Goal: Use online tool/utility: Utilize a website feature to perform a specific function

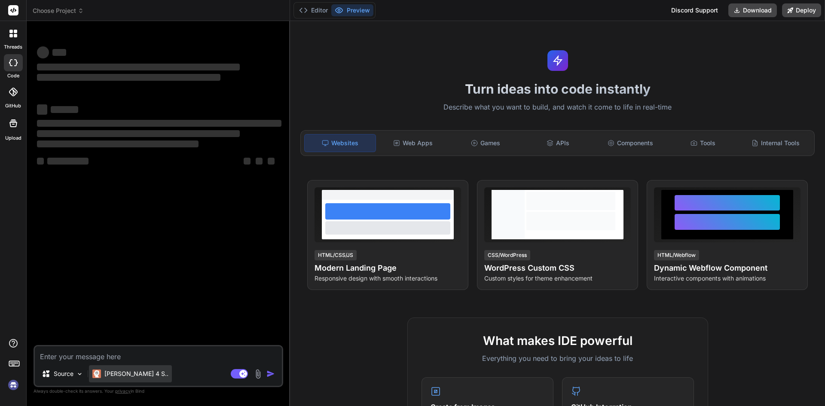
type textarea "x"
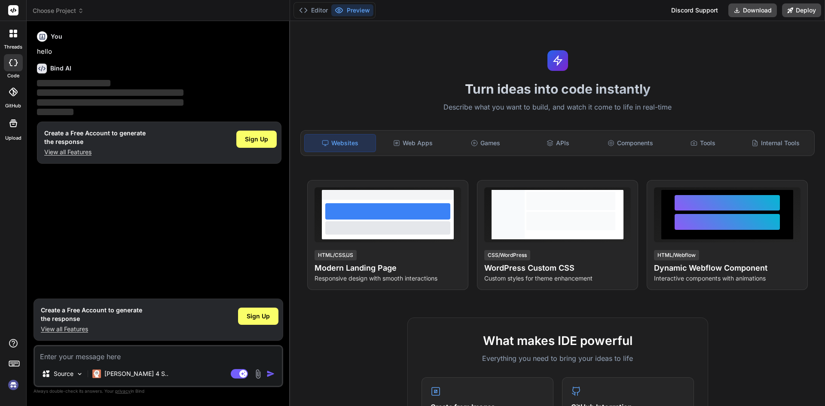
click at [15, 386] on img at bounding box center [13, 385] width 15 height 15
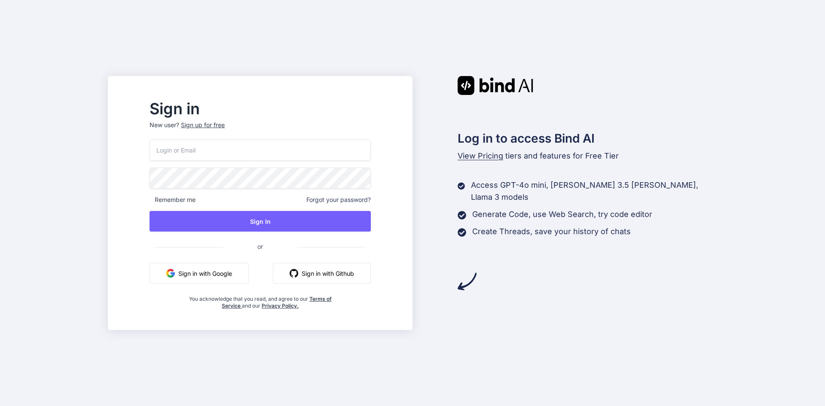
click at [227, 267] on button "Sign in with Google" at bounding box center [199, 273] width 99 height 21
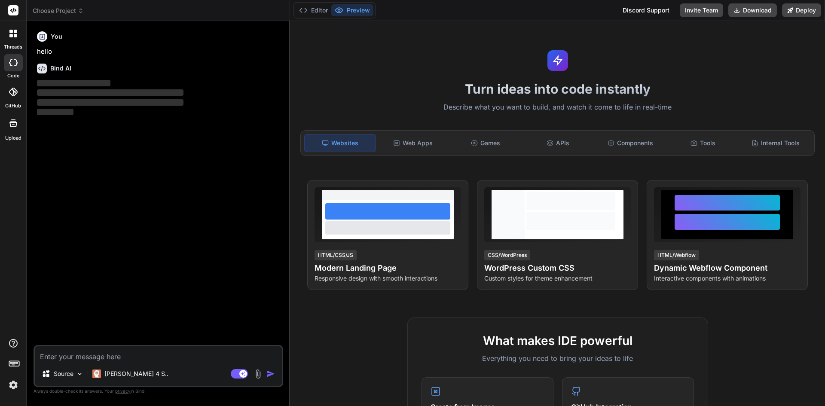
click at [9, 386] on img at bounding box center [13, 385] width 15 height 15
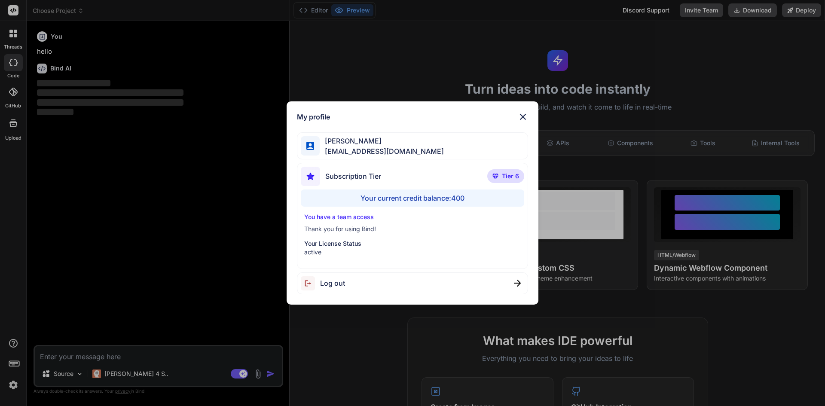
click at [9, 386] on div "My profile [PERSON_NAME] [PERSON_NAME][EMAIL_ADDRESS][DOMAIN_NAME] Subscription…" at bounding box center [412, 203] width 825 height 406
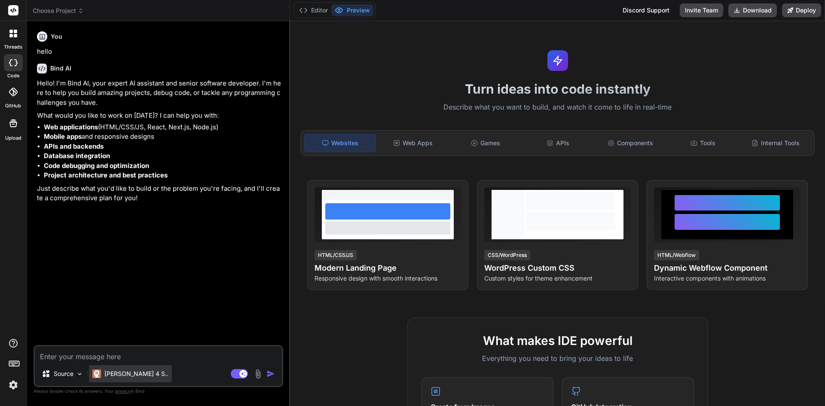
click at [128, 372] on p "[PERSON_NAME] 4 S.." at bounding box center [136, 374] width 64 height 9
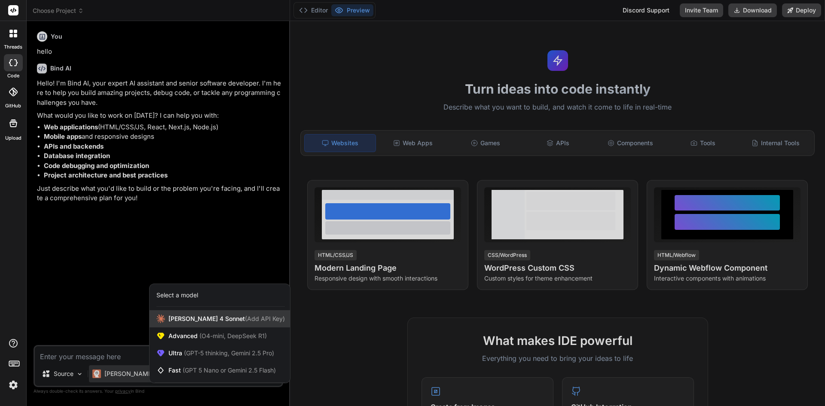
click at [196, 319] on span "[PERSON_NAME] 4 Sonnet (Add API Key)" at bounding box center [226, 319] width 116 height 9
type textarea "x"
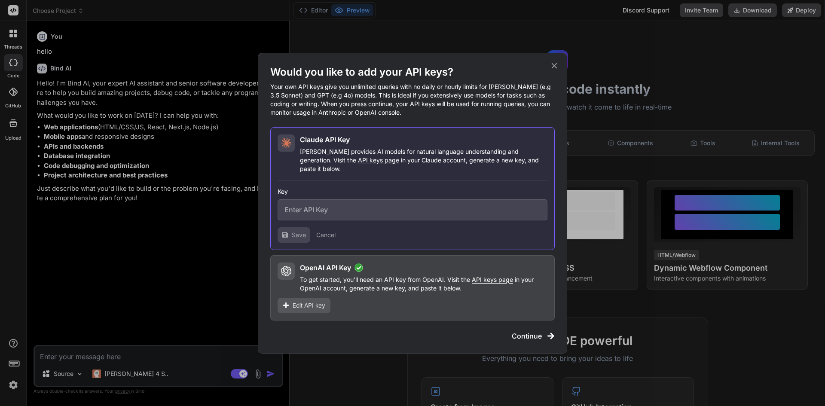
click at [321, 302] on span "Edit API key" at bounding box center [309, 305] width 33 height 9
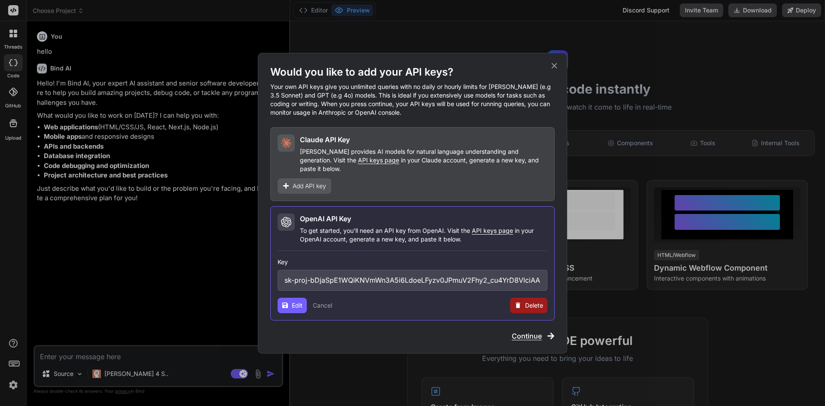
click at [341, 281] on input "sk-proj-bDjaSpE1WQiKNVmWn3A5i6LdoeLFyzv0JPmuV2Fhy2_cu4YrD8VlciAAbdw696_HtYnF0us…" at bounding box center [413, 280] width 270 height 21
paste input "cfKUvszjueQtxElBegrAYxTx8hThO38YnhVg2A0ep8_Ry8Jx1BCFROJE0vA9kszWFQNX_HpVJMT3Blb…"
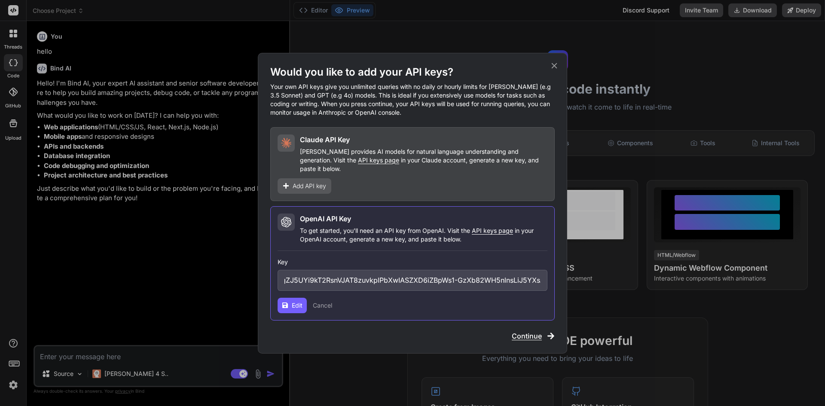
type input "sk-proj-cfKUvszjueQtxElBegrAYxTx8hThO38YnhVg2A0ep8_Ry8Jx1BCFROJE0vA9kszWFQNX_Hp…"
click at [301, 303] on span "Edit" at bounding box center [297, 305] width 11 height 9
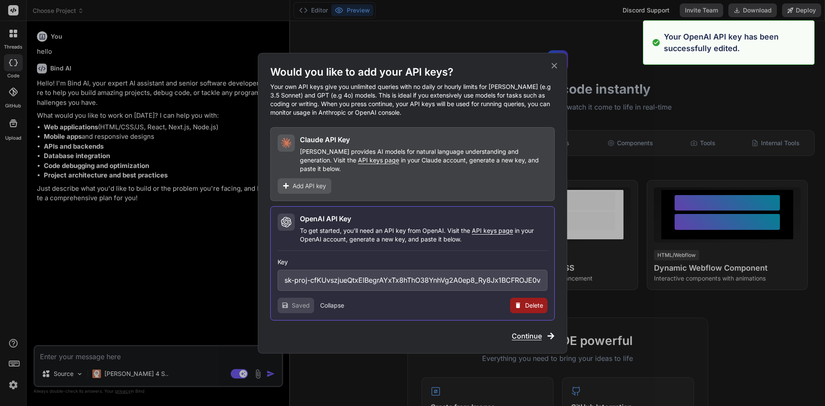
click at [516, 331] on span "Continue" at bounding box center [527, 336] width 30 height 10
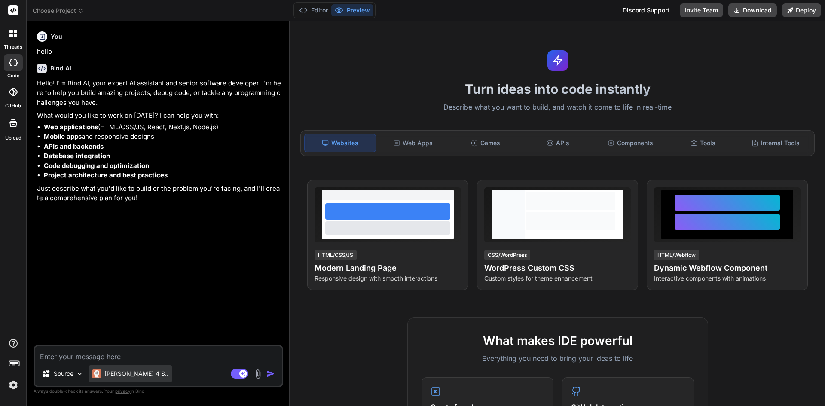
click at [108, 373] on p "[PERSON_NAME] 4 S.." at bounding box center [136, 374] width 64 height 9
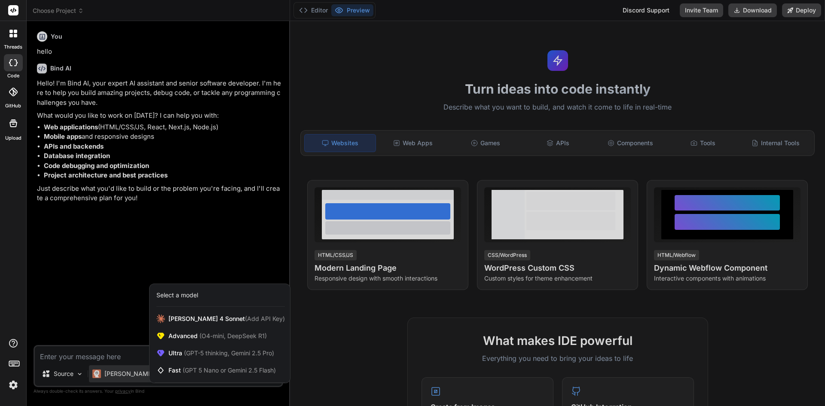
click at [76, 349] on div at bounding box center [412, 203] width 825 height 406
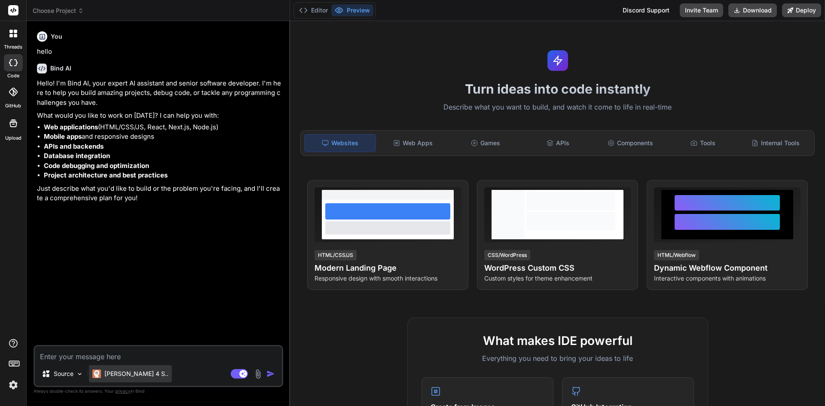
click at [125, 379] on div "[PERSON_NAME] 4 S.." at bounding box center [130, 373] width 83 height 17
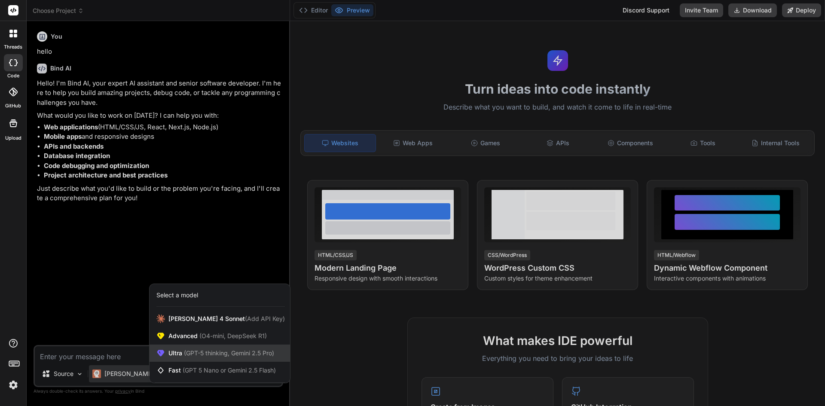
click at [172, 353] on span "Ultra (GPT-5 thinking, Gemini 2.5 Pro)" at bounding box center [221, 353] width 106 height 9
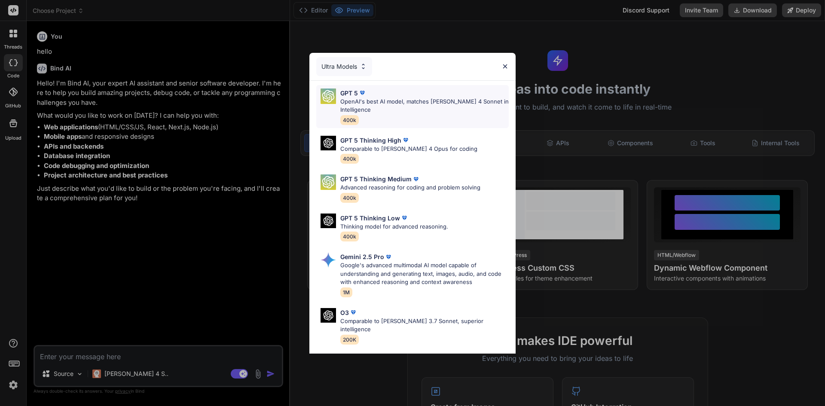
click at [386, 103] on p "OpenAI's best AI model, matches Claude 4 Sonnet in Intelligence" at bounding box center [424, 106] width 168 height 17
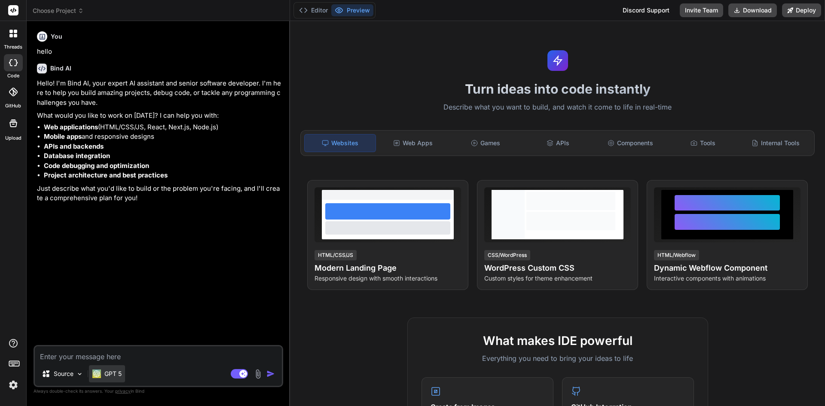
click at [107, 375] on p "GPT 5" at bounding box center [112, 374] width 17 height 9
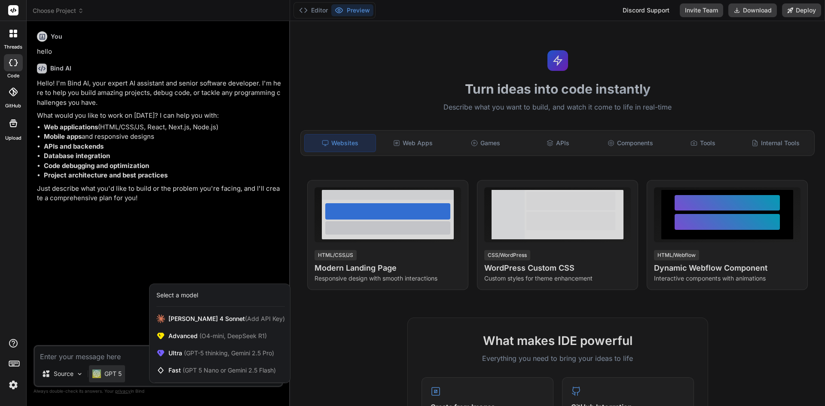
click at [105, 357] on div at bounding box center [412, 203] width 825 height 406
type textarea "x"
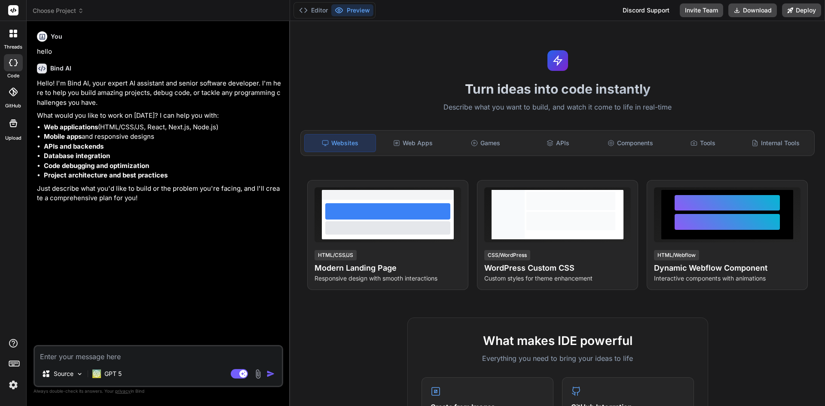
click at [102, 356] on textarea at bounding box center [158, 353] width 247 height 15
type textarea "c"
type textarea "x"
type textarea "cr"
type textarea "x"
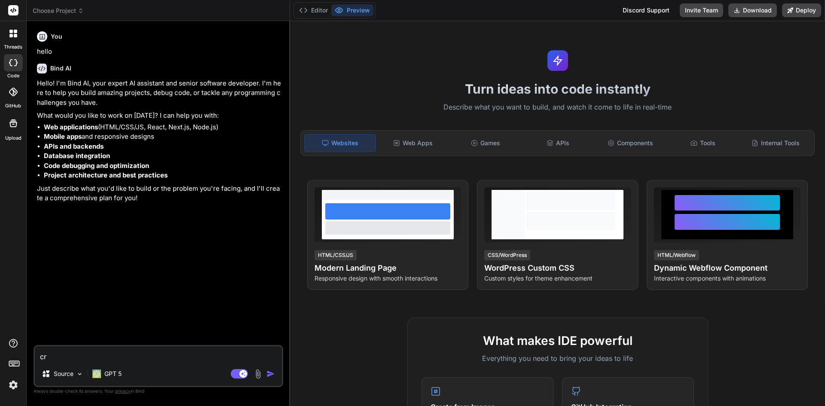
type textarea "cre"
type textarea "x"
type textarea "crea"
type textarea "x"
type textarea "creat"
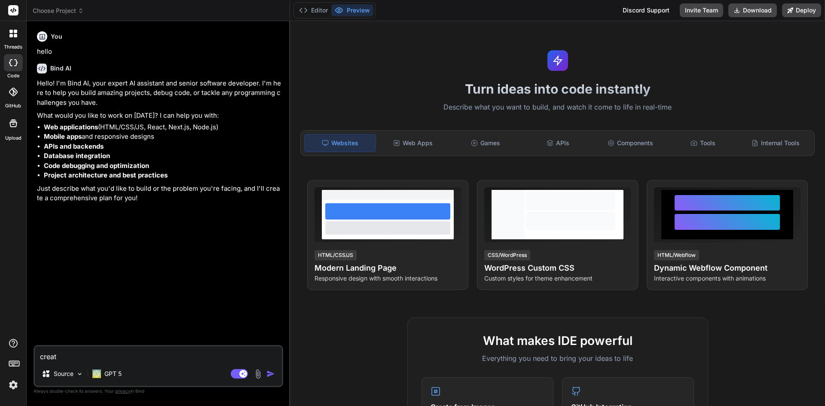
type textarea "x"
type textarea "create"
type textarea "x"
type textarea "create"
type textarea "x"
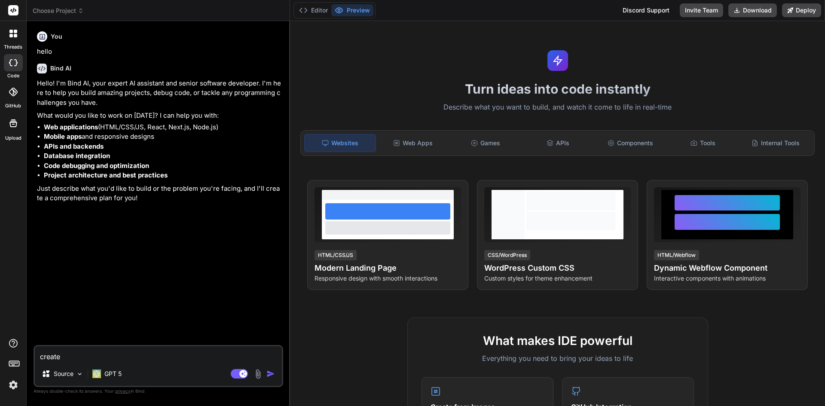
type textarea "create m"
type textarea "x"
type textarea "create me"
type textarea "x"
type textarea "create me"
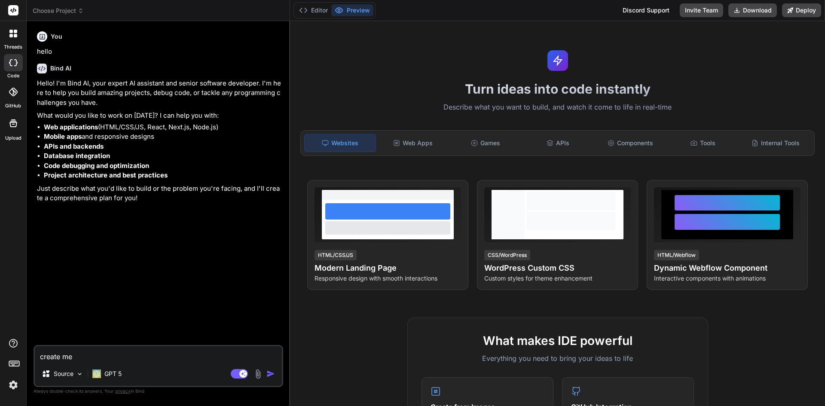
type textarea "x"
type textarea "create me a"
type textarea "x"
type textarea "create me a"
type textarea "x"
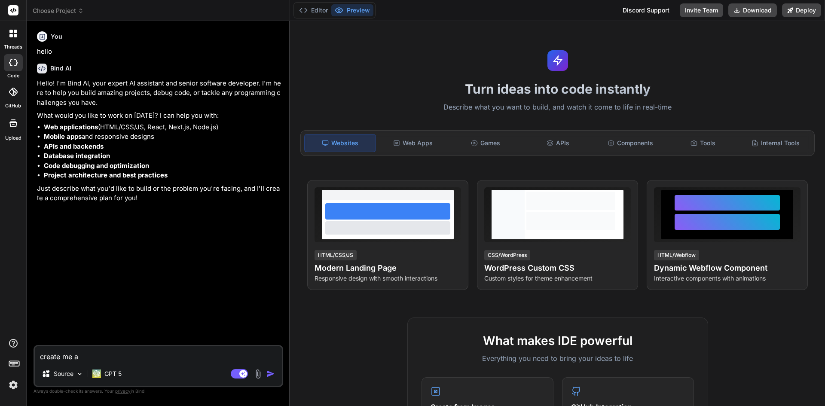
type textarea "create me a p"
type textarea "x"
type textarea "create me a pp"
type textarea "x"
type textarea "create me a ppc"
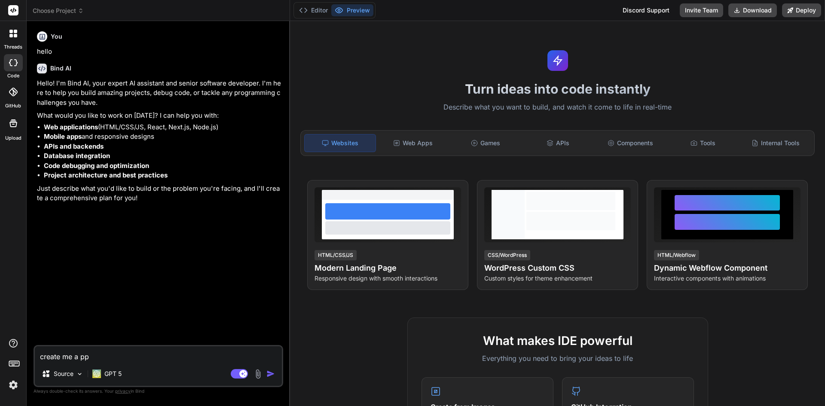
type textarea "x"
type textarea "create me a ppc"
type textarea "x"
type textarea "create me a ppc r"
type textarea "x"
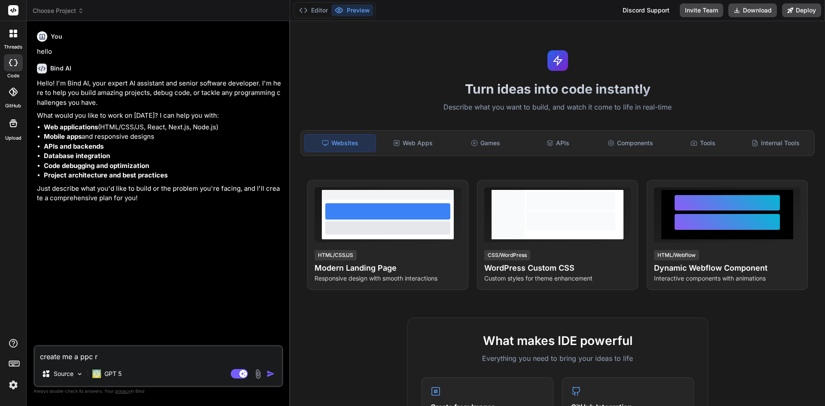
type textarea "create me a ppc re"
type textarea "x"
type textarea "create me a ppc rep"
type textarea "x"
type textarea "create me a ppc repo"
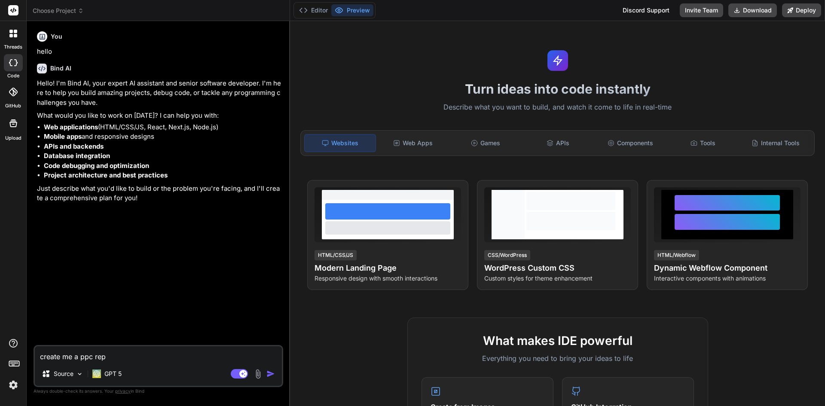
type textarea "x"
type textarea "create me a ppc repor"
type textarea "x"
type textarea "create me a ppc report"
type textarea "x"
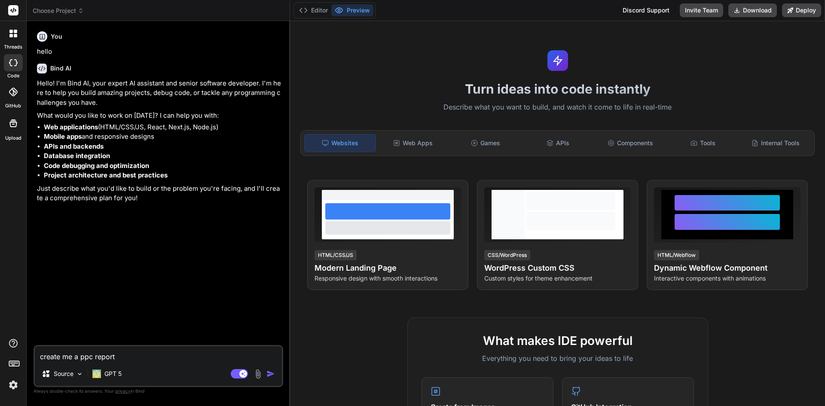
type textarea "create me a ppc report"
type textarea "x"
type textarea "create me a ppc report d"
type textarea "x"
type textarea "create me a ppc report da"
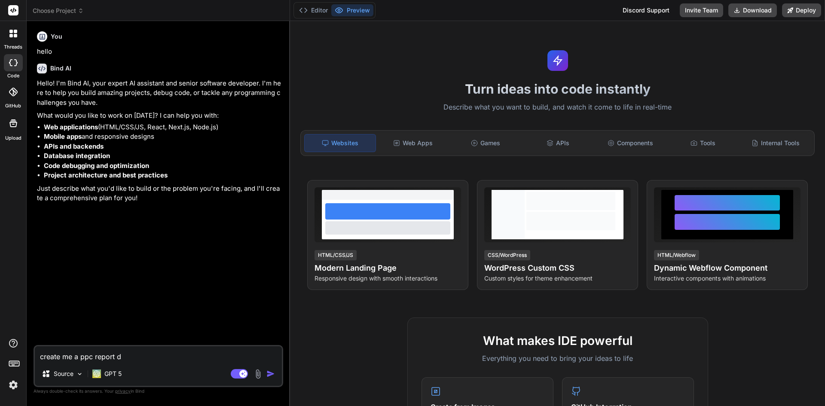
type textarea "x"
type textarea "create me a ppc report das"
type textarea "x"
type textarea "create me a ppc report dash"
type textarea "x"
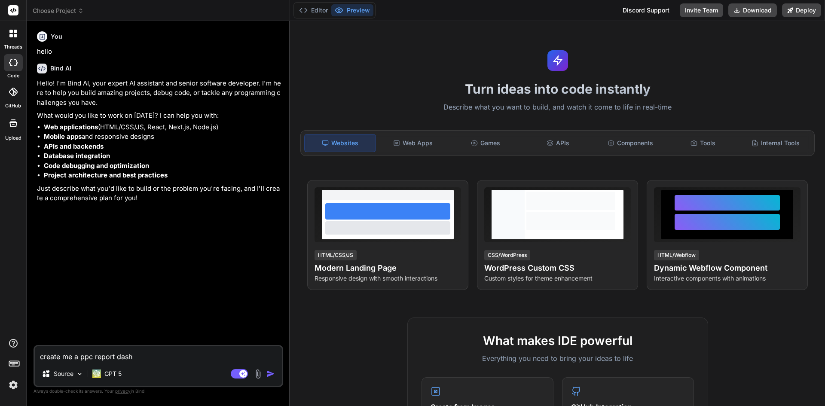
type textarea "create me a ppc report dashb"
type textarea "x"
type textarea "create me a ppc report dashbo"
type textarea "x"
type textarea "create me a ppc report dashboa"
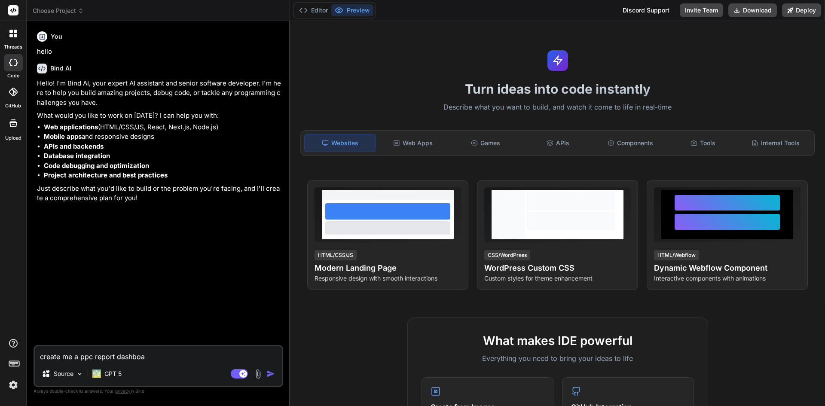
type textarea "x"
type textarea "create me a ppc report dashboar"
type textarea "x"
type textarea "create me a ppc report dashboard"
type textarea "x"
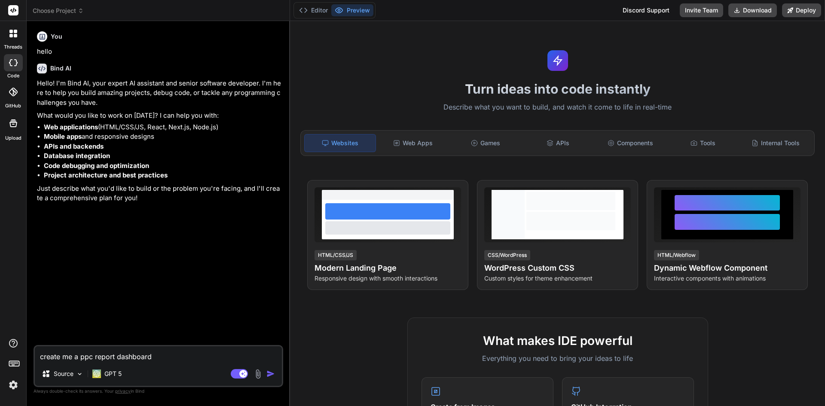
type textarea "create me a ppc report dashboard."
type textarea "x"
type textarea "create me a ppc report dashboard."
type textarea "x"
type textarea "create me a ppc report dashboard. u"
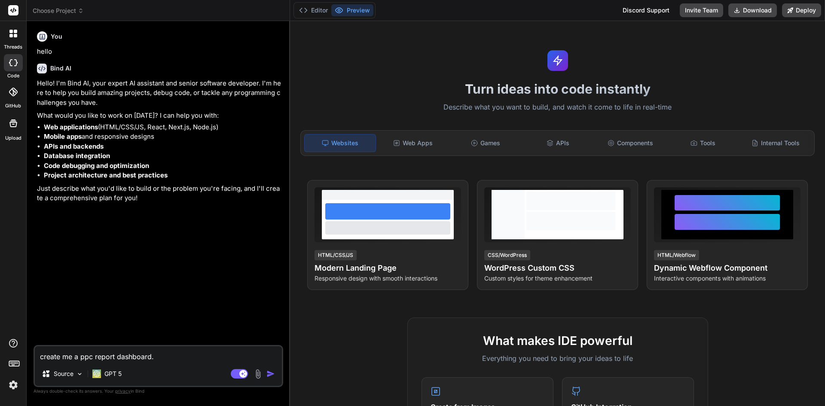
type textarea "x"
type textarea "create me a ppc report dashboard. us"
type textarea "x"
type textarea "create me a ppc report dashboard. use"
type textarea "x"
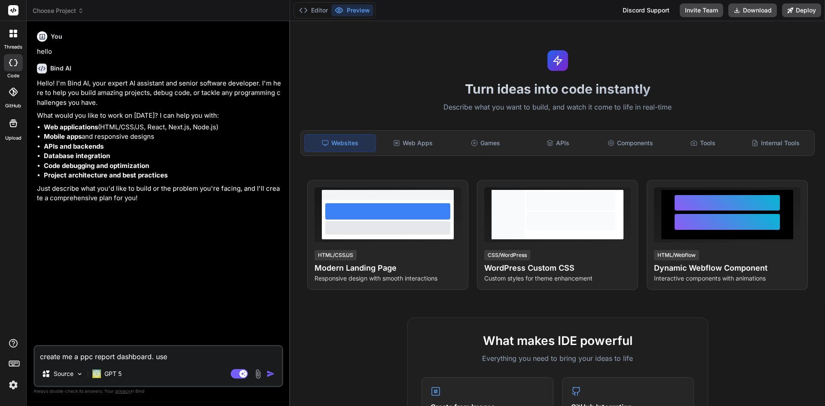
type textarea "create me a ppc report dashboard. user"
type textarea "x"
type textarea "create me a ppc report dashboard. users"
type textarea "x"
type textarea "create me a ppc report dashboard. users"
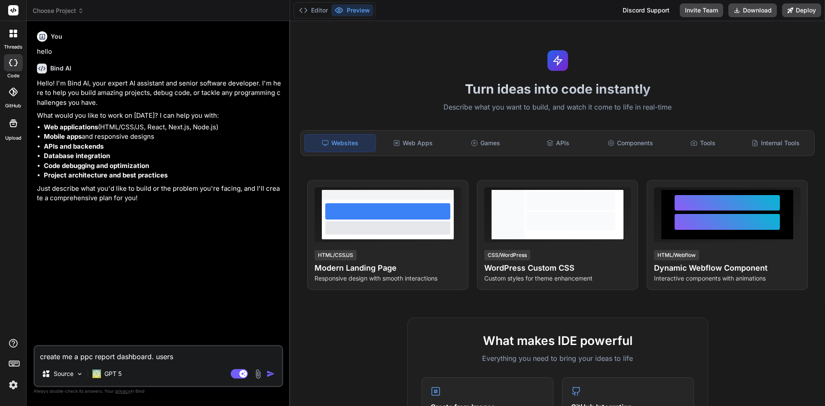
type textarea "x"
type textarea "create me a ppc report dashboard. users w"
type textarea "x"
type textarea "create me a ppc report dashboard. users wi"
type textarea "x"
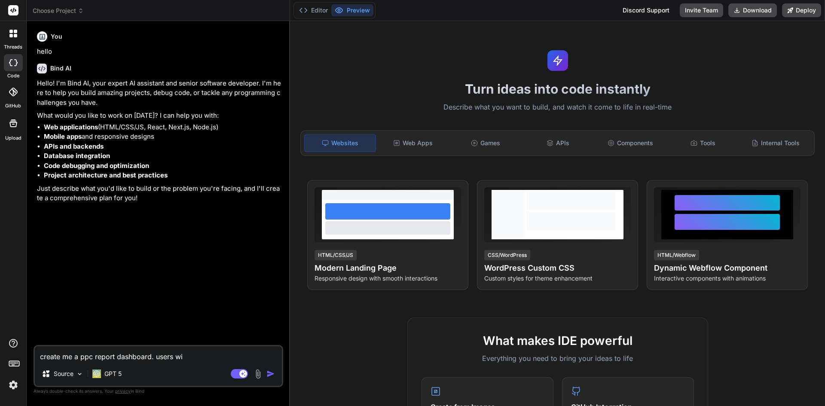
type textarea "create me a ppc report dashboard. users wil"
type textarea "x"
type textarea "create me a ppc report dashboard. users will"
type textarea "x"
type textarea "create me a ppc report dashboard. users will"
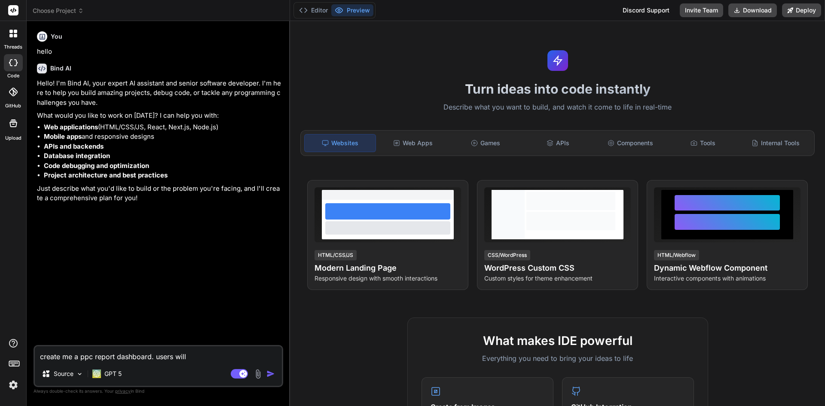
type textarea "x"
type textarea "create me a ppc report dashboard. users will u"
type textarea "x"
type textarea "create me a ppc report dashboard. users will up"
type textarea "x"
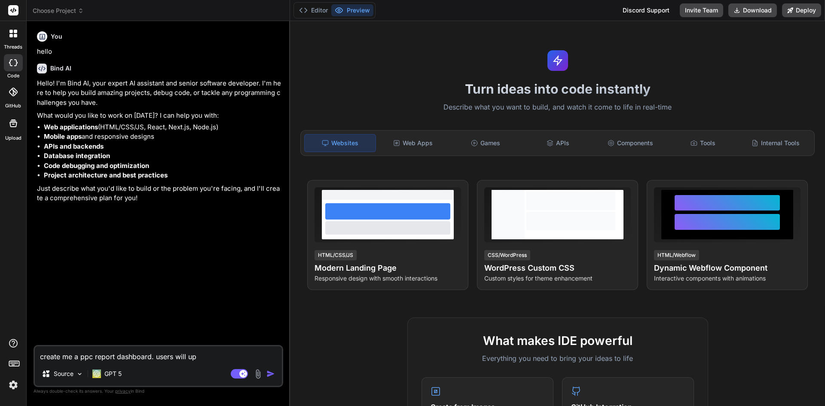
type textarea "create me a ppc report dashboard. users will upl"
type textarea "x"
type textarea "create me a ppc report dashboard. users will uplo"
type textarea "x"
type textarea "create me a ppc report dashboard. users will uploa"
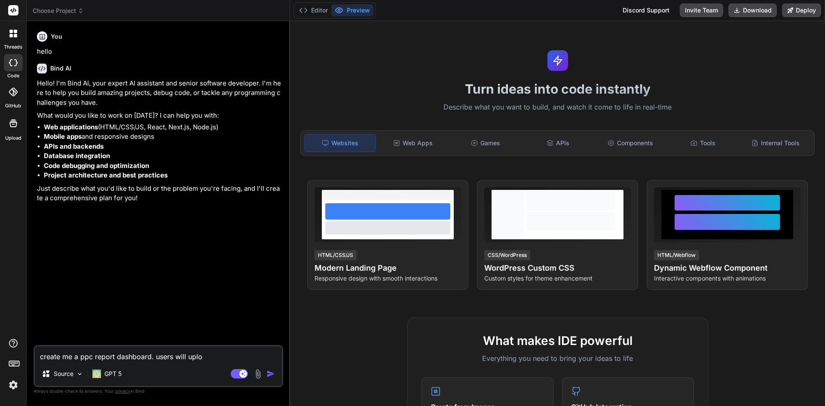
type textarea "x"
type textarea "create me a ppc report dashboard. users will upload"
type textarea "x"
type textarea "create me a ppc report dashboard. users will upload"
type textarea "x"
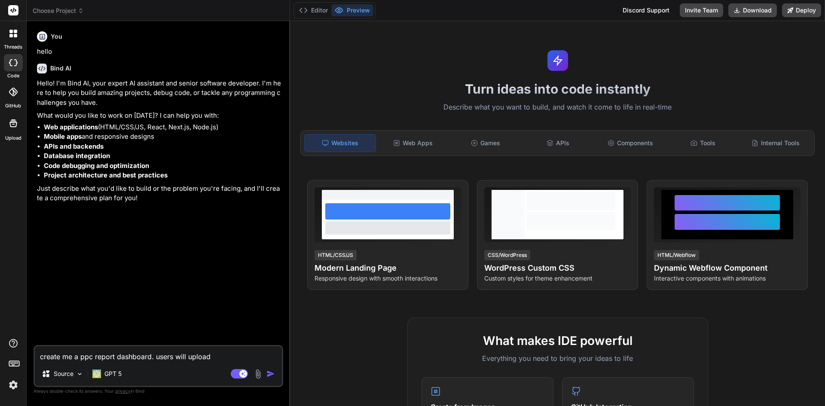
type textarea "create me a ppc report dashboard. users will upload a"
type textarea "x"
type textarea "create me a ppc report dashboard. users will upload am"
type textarea "x"
type textarea "create me a ppc report dashboard. users will upload ama"
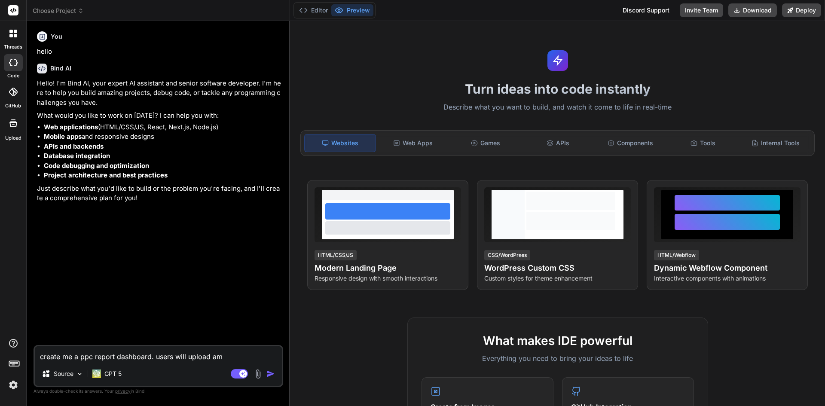
type textarea "x"
type textarea "create me a ppc report dashboard. users will upload amaz"
type textarea "x"
type textarea "create me a ppc report dashboard. users will upload amazo"
type textarea "x"
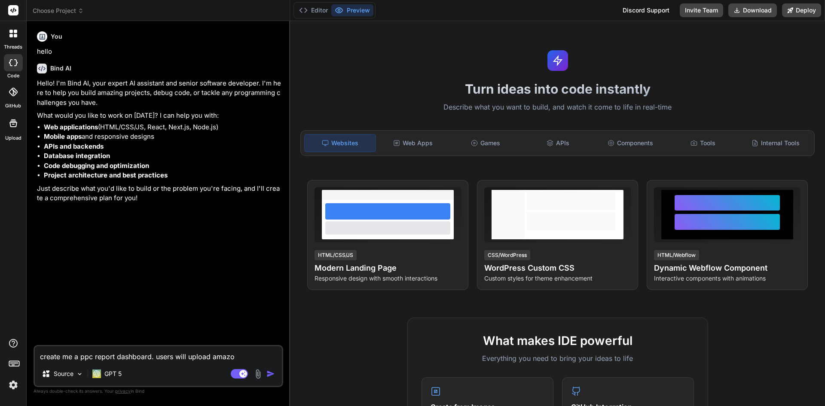
type textarea "create me a ppc report dashboard. users will upload amazon"
type textarea "x"
type textarea "create me a ppc report dashboard. users will upload amazon"
type textarea "x"
type textarea "create me a ppc report dashboard. users will upload amazon p"
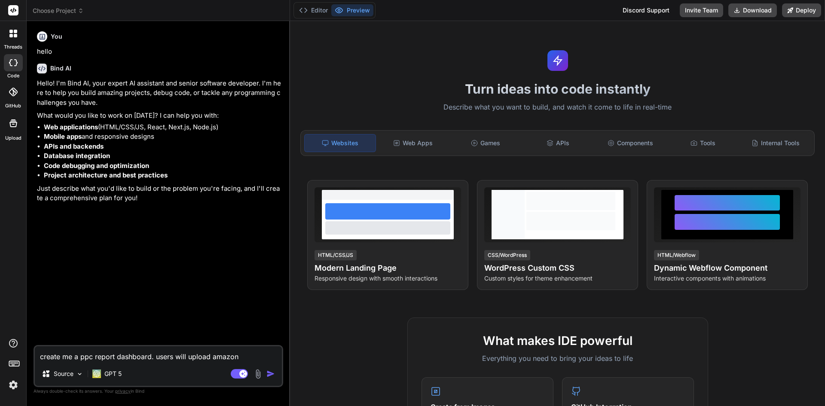
type textarea "x"
type textarea "create me a ppc report dashboard. users will upload amazon pp"
type textarea "x"
type textarea "create me a ppc report dashboard. users will upload amazon ppc"
type textarea "x"
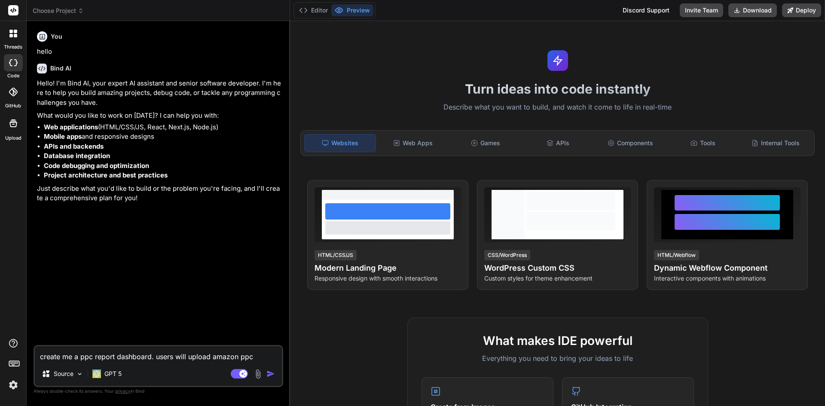
type textarea "create me a ppc report dashboard. users will upload amazon ppc"
type textarea "x"
type textarea "create me a ppc report dashboard. users will upload amazon ppc b"
type textarea "x"
type textarea "create me a ppc report dashboard. users will upload amazon ppc bu"
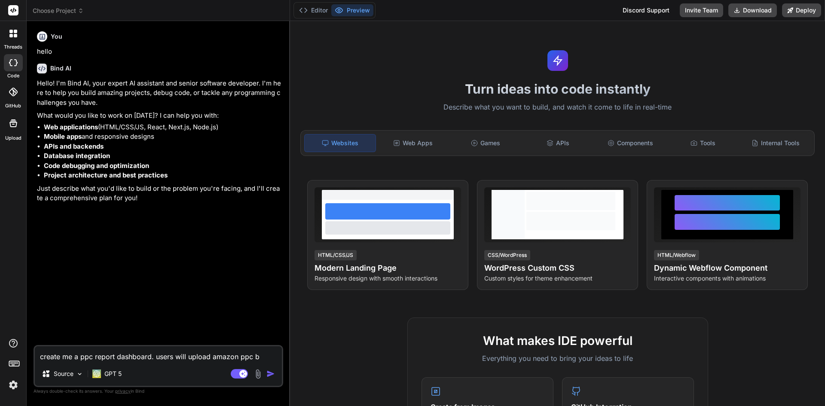
type textarea "x"
type textarea "create me a ppc report dashboard. users will upload amazon ppc bul"
type textarea "x"
type textarea "create me a ppc report dashboard. users will upload amazon ppc bulk"
type textarea "x"
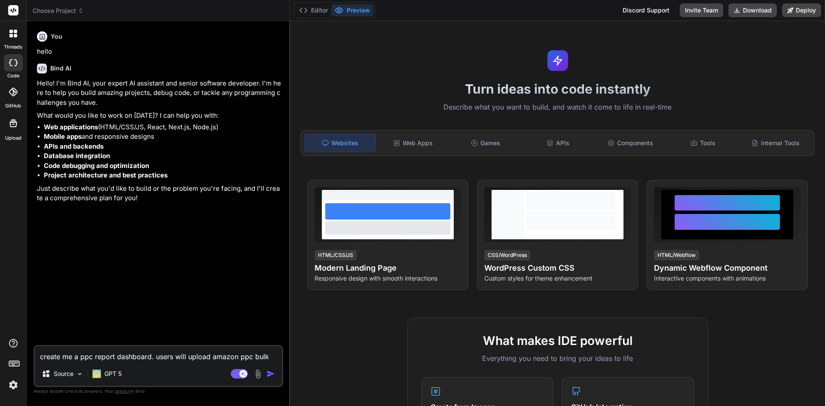
type textarea "create me a ppc report dashboard. users will upload amazon ppc bulk"
type textarea "x"
type textarea "create me a ppc report dashboard. users will upload amazon ppc bulk f"
type textarea "x"
type textarea "create me a ppc report dashboard. users will upload amazon ppc bulk fi"
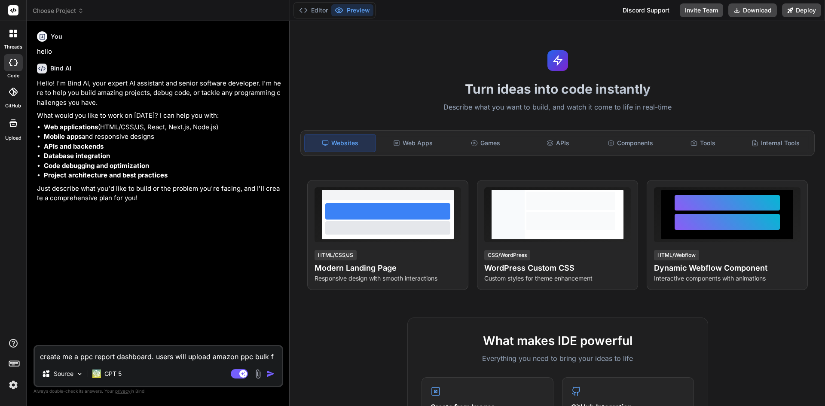
type textarea "x"
type textarea "create me a ppc report dashboard. users will upload amazon ppc bulk fil"
type textarea "x"
type textarea "create me a ppc report dashboard. users will upload amazon ppc bulk file"
type textarea "x"
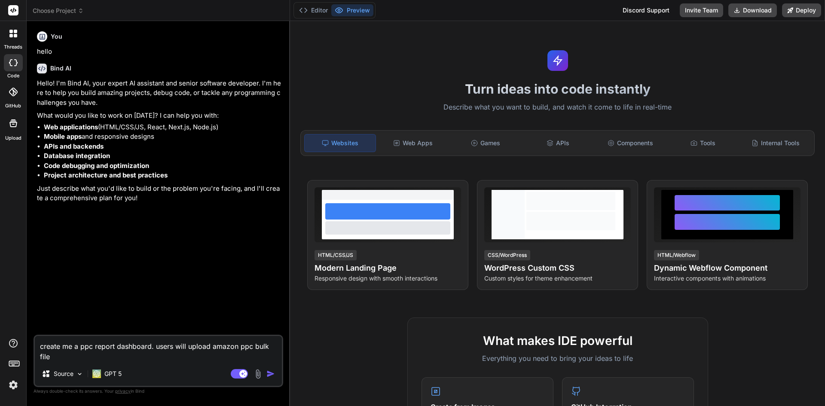
type textarea "create me a ppc report dashboard. users will upload amazon ppc bulk file"
type textarea "x"
type textarea "create me a ppc report dashboard. users will upload amazon ppc bulk file a"
type textarea "x"
type textarea "create me a ppc report dashboard. users will upload amazon ppc bulk file an"
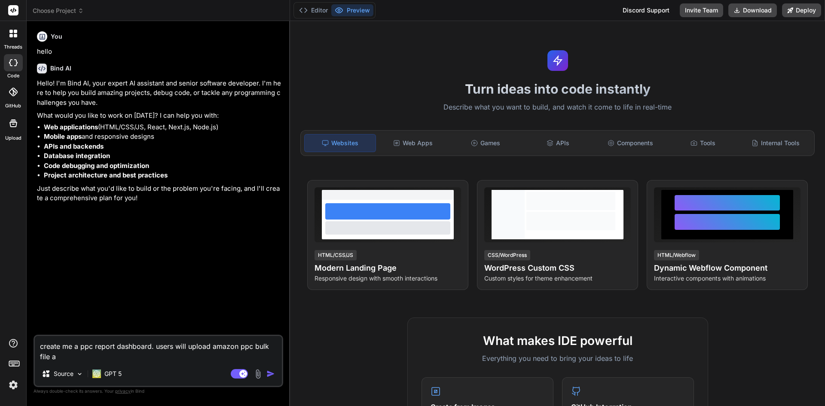
type textarea "x"
type textarea "create me a ppc report dashboard. users will upload amazon ppc bulk file and"
type textarea "x"
type textarea "create me a ppc report dashboard. users will upload amazon ppc bulk file and"
type textarea "x"
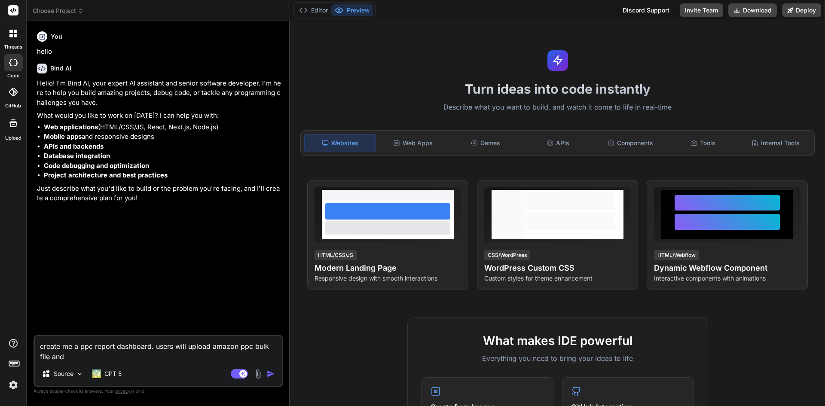
type textarea "create me a ppc report dashboard. users will upload amazon ppc bulk file and t"
type textarea "x"
type textarea "create me a ppc report dashboard. users will upload amazon ppc bulk file and t"
type textarea "x"
type textarea "create me a ppc report dashboard. users will upload amazon ppc bulk file and t h"
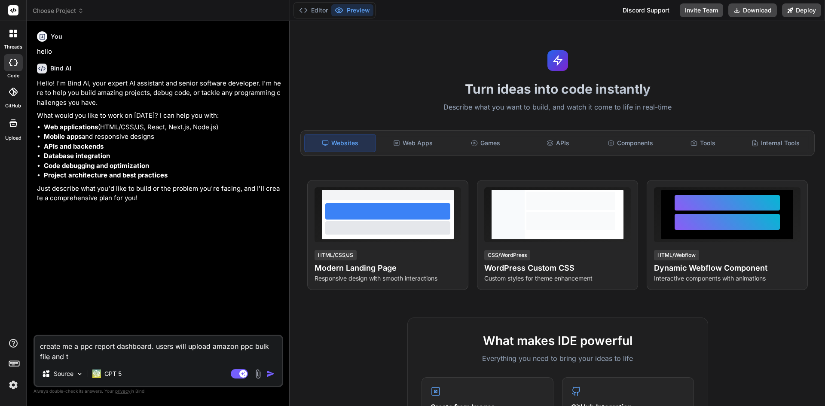
type textarea "x"
type textarea "create me a ppc report dashboard. users will upload amazon ppc bulk file and t …"
type textarea "x"
type textarea "create me a ppc report dashboard. users will upload amazon ppc bulk file and t …"
type textarea "x"
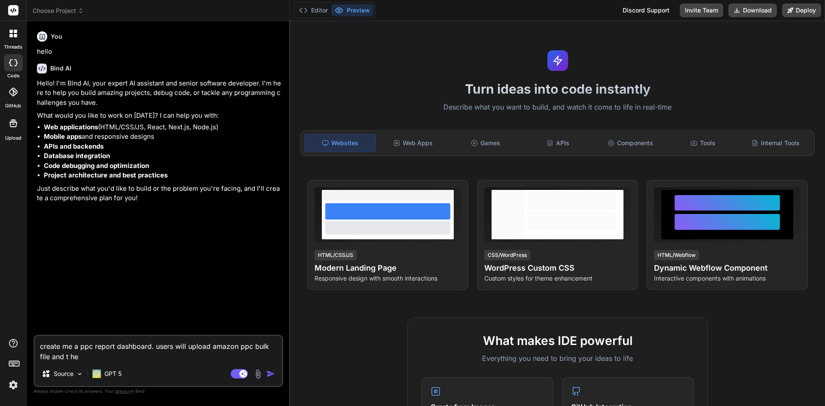
type textarea "create me a ppc report dashboard. users will upload amazon ppc bulk file and t …"
type textarea "x"
type textarea "create me a ppc report dashboard. users will upload amazon ppc bulk file and t …"
type textarea "x"
type textarea "create me a ppc report dashboard. users will upload amazon ppc bulk file and t …"
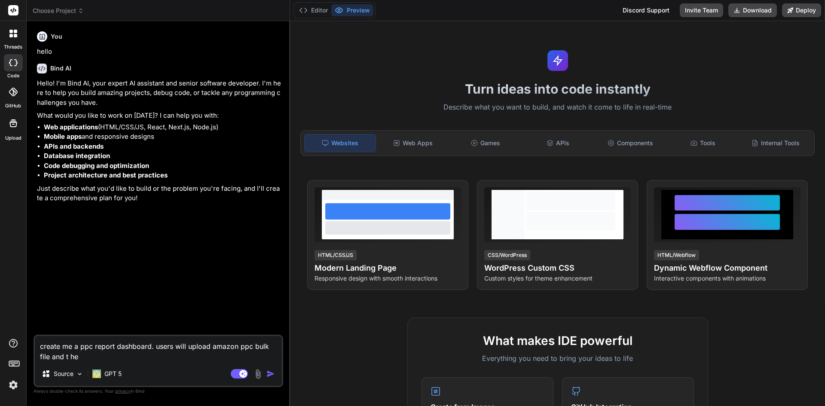
type textarea "x"
type textarea "create me a ppc report dashboard. users will upload amazon ppc bulk file and t h"
type textarea "x"
type textarea "create me a ppc report dashboard. users will upload amazon ppc bulk file and t"
type textarea "x"
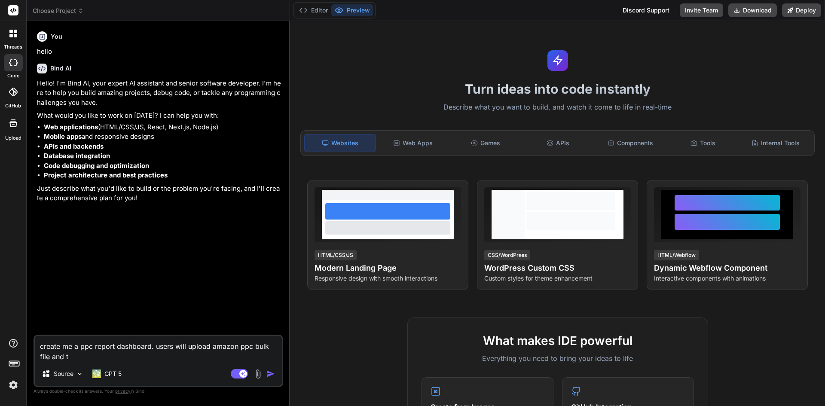
type textarea "create me a ppc report dashboard. users will upload amazon ppc bulk file and t"
type textarea "x"
type textarea "create me a ppc report dashboard. users will upload amazon ppc bulk file and"
type textarea "x"
type textarea "create me a ppc report dashboard. users will upload amazon ppc bulk file and t"
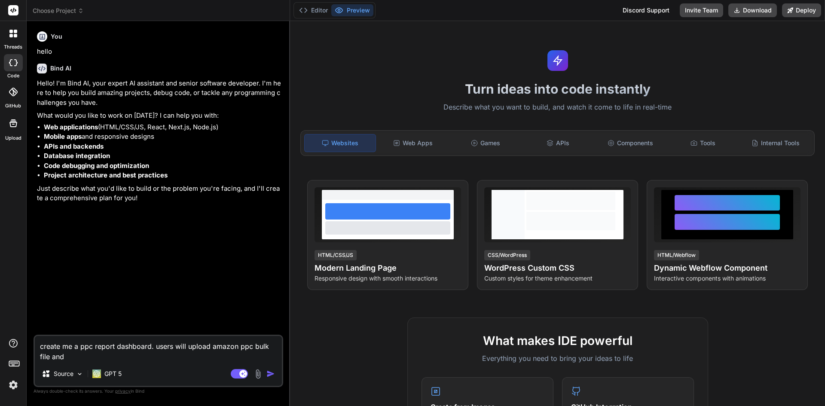
type textarea "x"
type textarea "create me a ppc report dashboard. users will upload amazon ppc bulk file and th"
type textarea "x"
type textarea "create me a ppc report dashboard. users will upload amazon ppc bulk file and the"
type textarea "x"
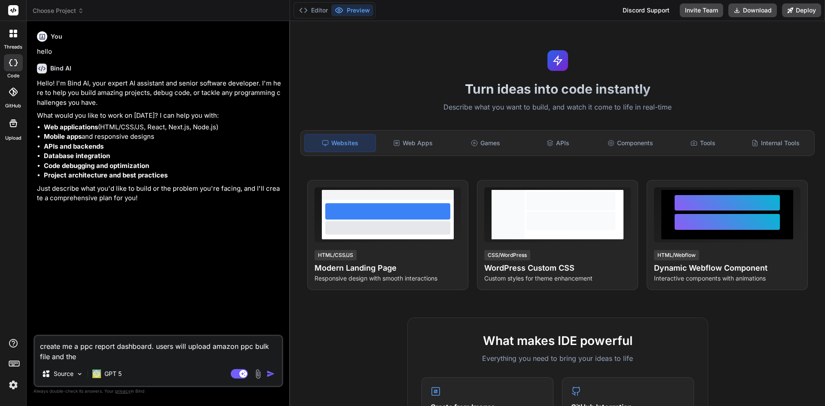
type textarea "create me a ppc report dashboard. users will upload amazon ppc bulk file and the"
type textarea "x"
type textarea "create me a ppc report dashboard. users will upload amazon ppc bulk file and th…"
type textarea "x"
type textarea "create me a ppc report dashboard. users will upload amazon ppc bulk file and th…"
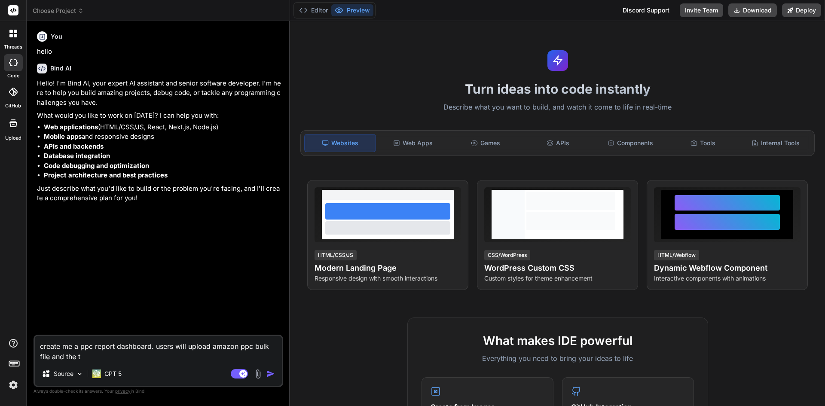
type textarea "x"
type textarea "create me a ppc report dashboard. users will upload amazon ppc bulk file and th…"
type textarea "x"
type textarea "create me a ppc report dashboard. users will upload amazon ppc bulk file and th…"
type textarea "x"
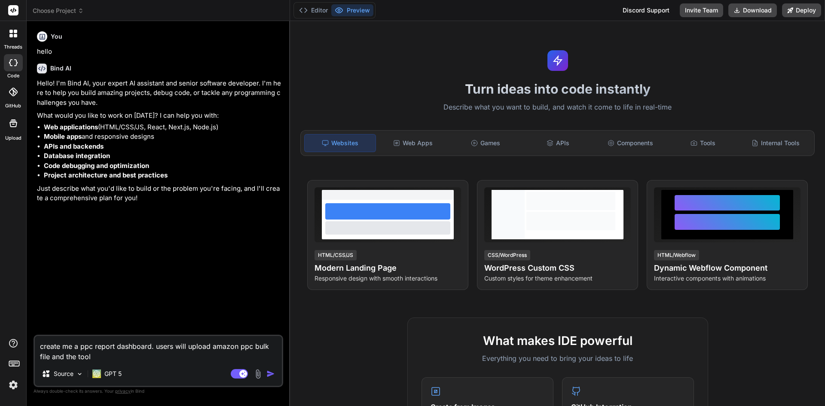
type textarea "create me a ppc report dashboard. users will upload amazon ppc bulk file and th…"
type textarea "x"
type textarea "create me a ppc report dashboard. users will upload amazon ppc bulk file and th…"
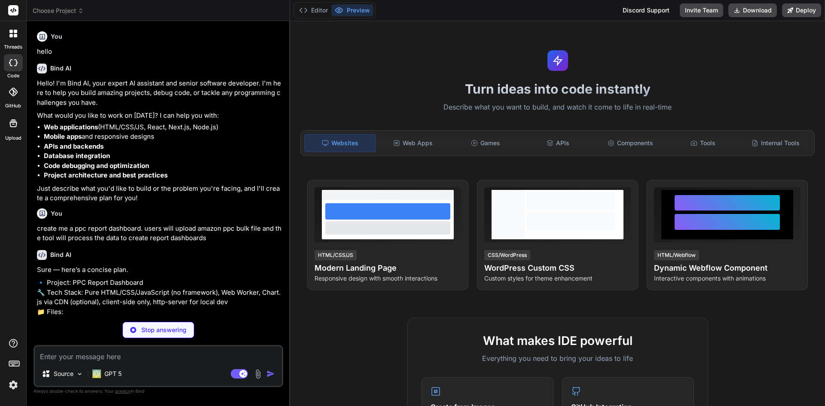
click at [741, 306] on div "Turn ideas into code instantly Describe what you want to build, and watch it co…" at bounding box center [557, 213] width 535 height 385
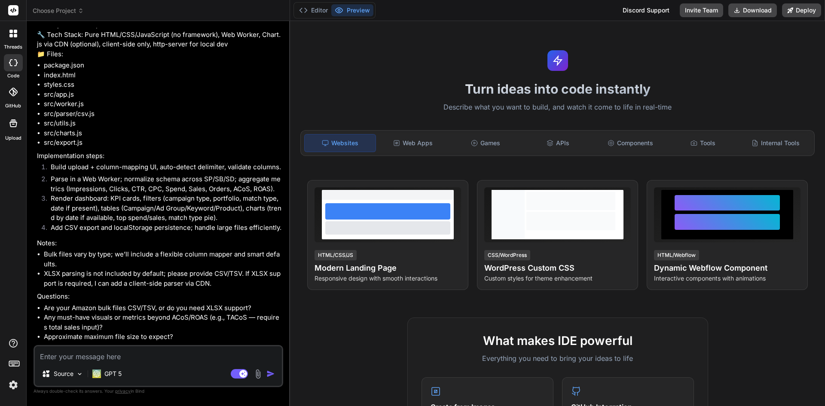
scroll to position [289, 0]
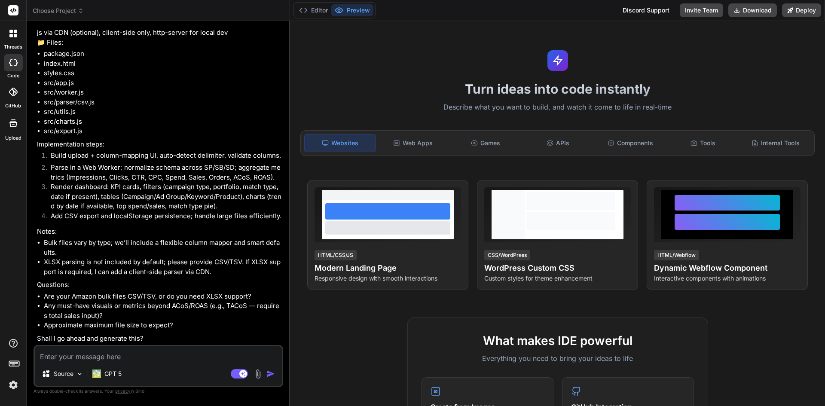
click at [165, 360] on textarea at bounding box center [158, 353] width 247 height 15
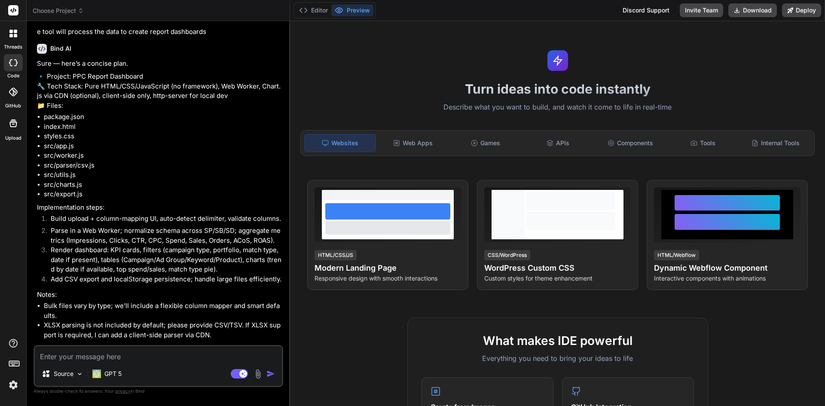
scroll to position [378, 0]
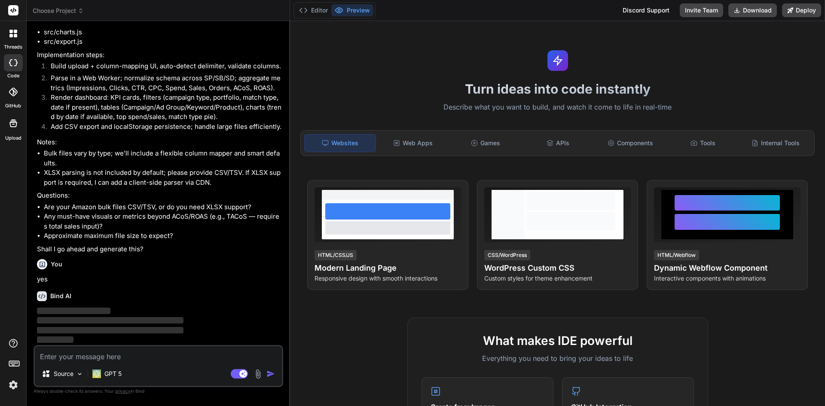
click at [14, 380] on img at bounding box center [13, 385] width 15 height 15
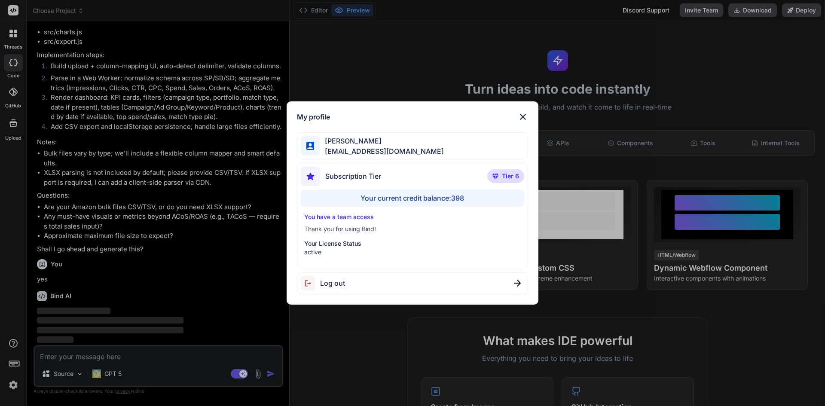
click at [188, 225] on div "My profile rhommel yap rhommelyap@gmail.com Subscription Tier Tier 6 Your curre…" at bounding box center [412, 203] width 825 height 406
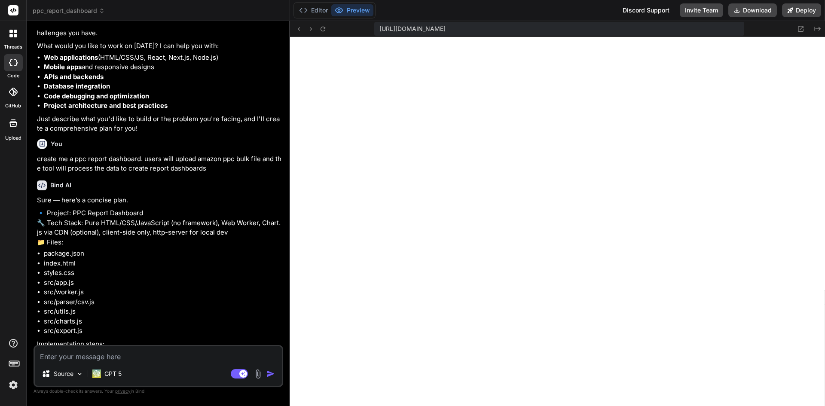
scroll to position [50, 0]
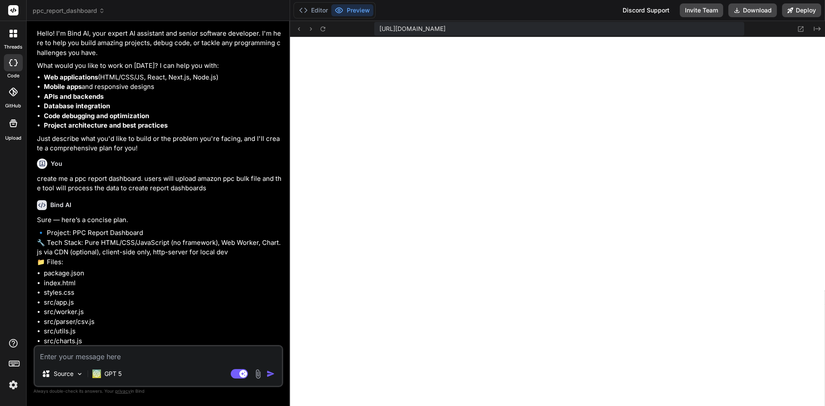
click at [12, 387] on img at bounding box center [13, 385] width 15 height 15
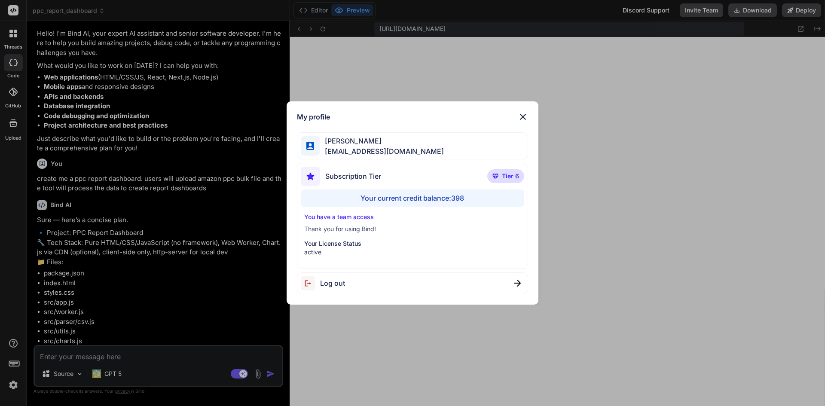
click at [0, 246] on div "My profile rhommel yap rhommelyap@gmail.com Subscription Tier Tier 6 Your curre…" at bounding box center [412, 203] width 825 height 406
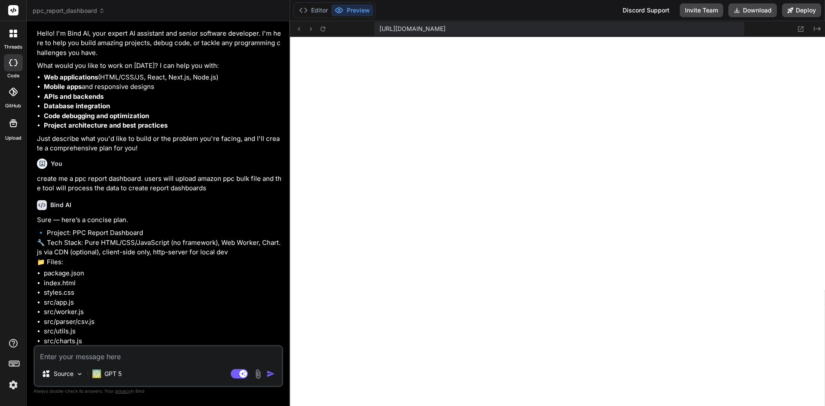
click at [14, 42] on div at bounding box center [13, 33] width 18 height 18
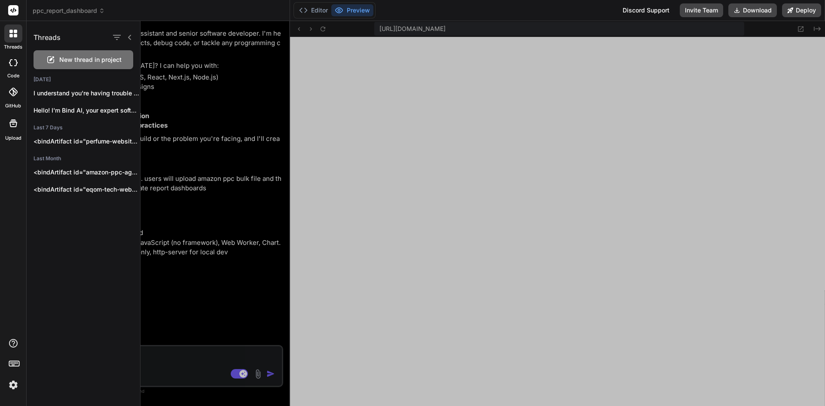
click at [180, 157] on div at bounding box center [483, 213] width 685 height 385
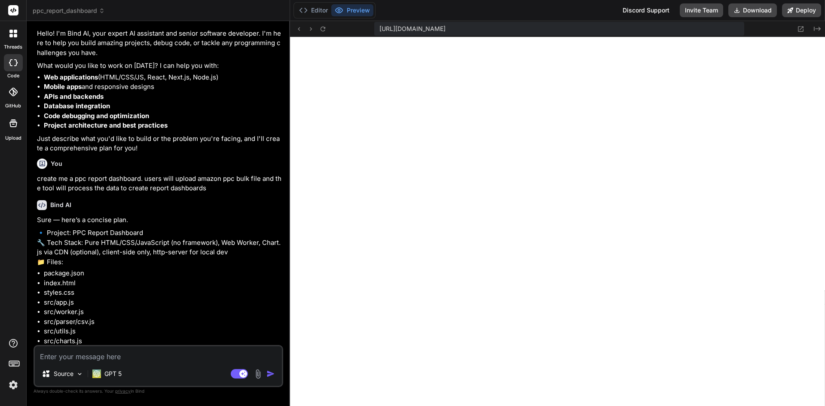
click at [6, 37] on div at bounding box center [13, 33] width 18 height 18
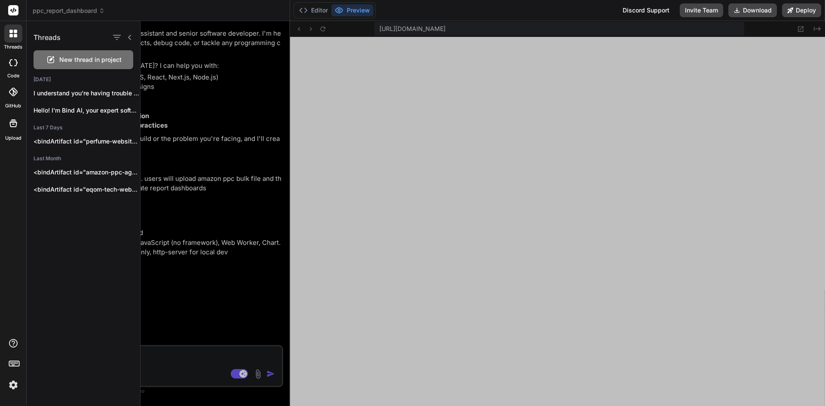
click at [0, 246] on div "threads code GitHub Upload" at bounding box center [13, 203] width 27 height 406
click at [191, 217] on div at bounding box center [483, 213] width 685 height 385
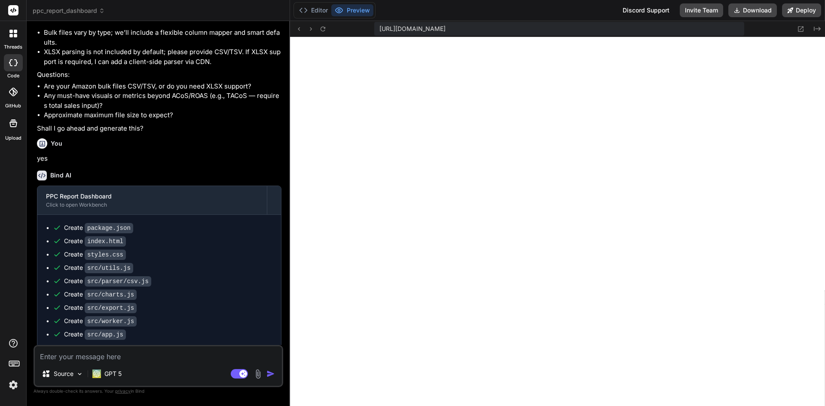
scroll to position [565, 0]
